Goal: Complete application form: Complete application form

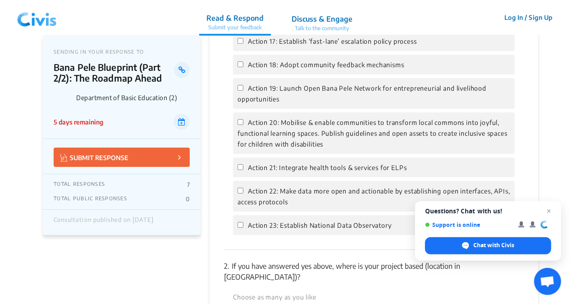
scroll to position [1353, 0]
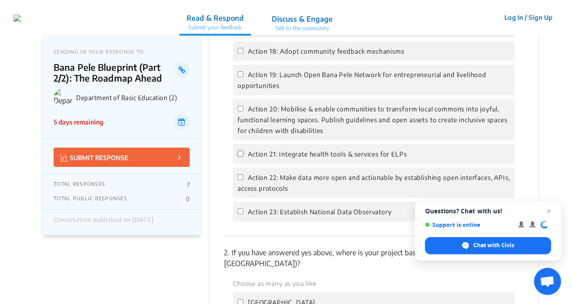
click at [240, 151] on input "Action 21: Integrate health tools & services for ELPs" at bounding box center [241, 154] width 6 height 6
checkbox input "true"
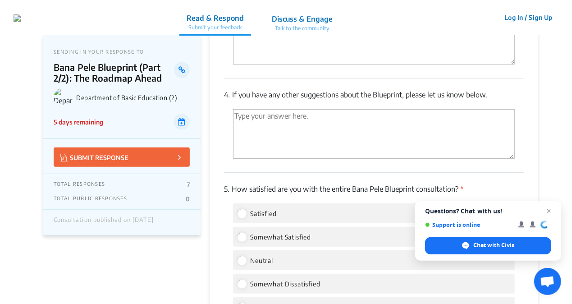
scroll to position [1940, 0]
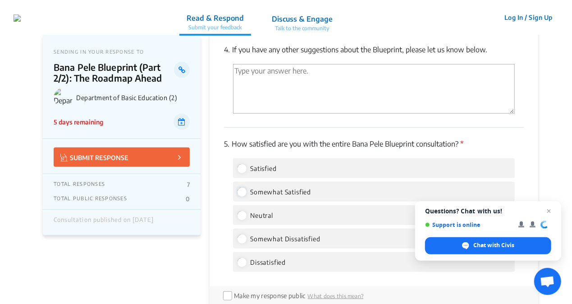
click at [244, 188] on input "Somewhat Satisfied" at bounding box center [242, 192] width 8 height 8
radio input "true"
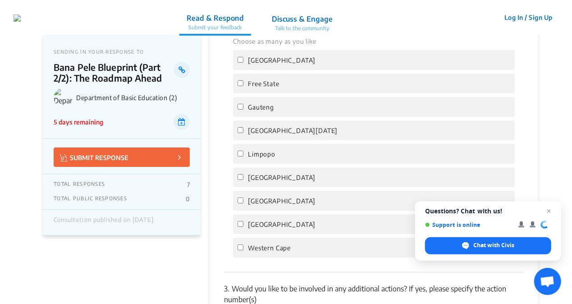
scroll to position [1579, 0]
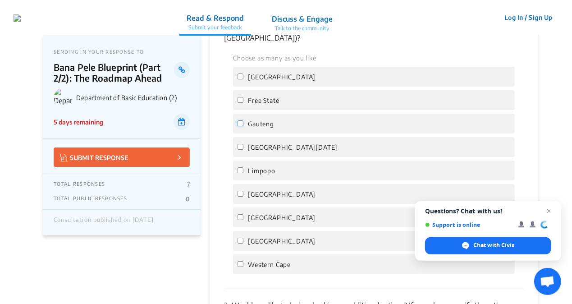
click at [240, 120] on input "Gauteng" at bounding box center [241, 123] width 6 height 6
checkbox input "true"
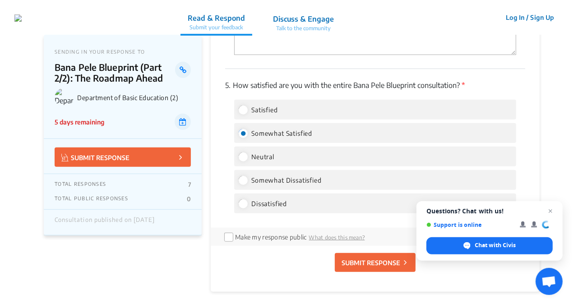
scroll to position [2075, 0]
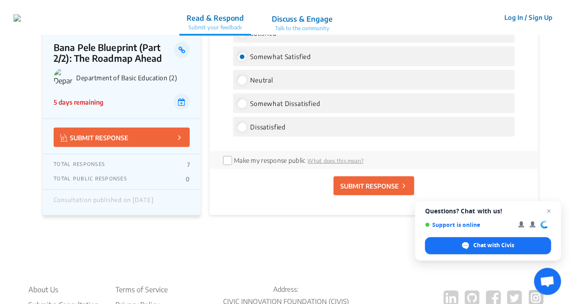
click at [365, 181] on p "SUBMIT RESPONSE" at bounding box center [370, 185] width 59 height 9
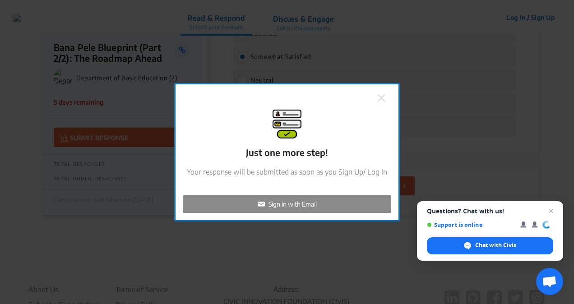
checkbox input "false"
click at [293, 198] on div "Sign in with Email" at bounding box center [287, 204] width 208 height 18
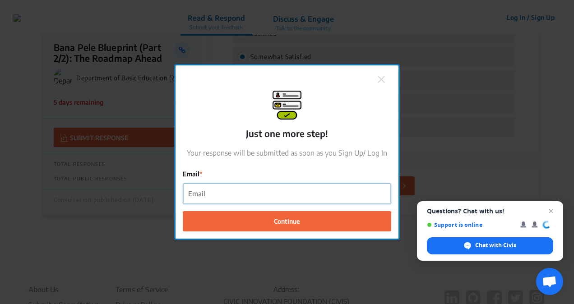
click at [248, 188] on input "Email" at bounding box center [287, 194] width 208 height 20
type input "[PERSON_NAME][EMAIL_ADDRESS][DOMAIN_NAME]"
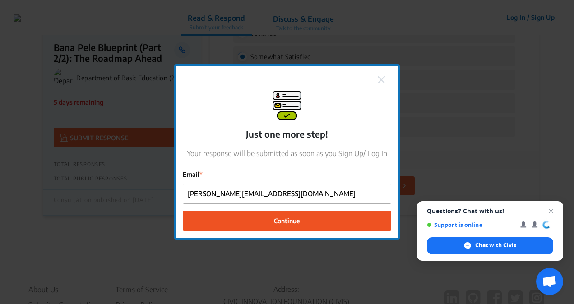
click at [275, 220] on span "Continue" at bounding box center [287, 220] width 26 height 9
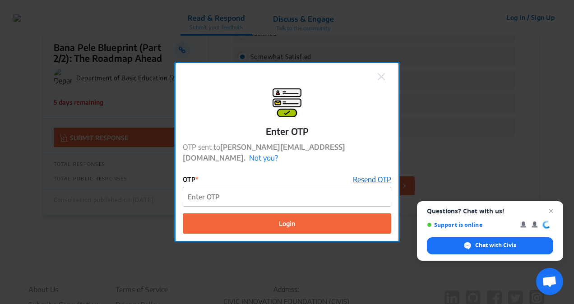
click at [372, 174] on link "Resend OTP" at bounding box center [372, 179] width 38 height 11
